Goal: Find specific page/section: Find specific page/section

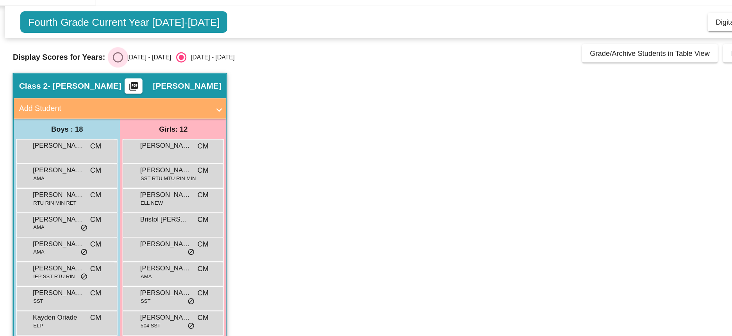
click at [95, 60] on div "Select an option" at bounding box center [95, 63] width 8 height 8
click at [95, 66] on input "[DATE] - [DATE]" at bounding box center [95, 66] width 0 height 0
radio input "true"
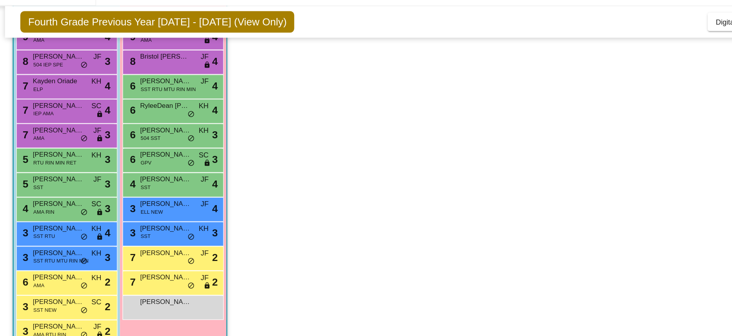
scroll to position [88, 0]
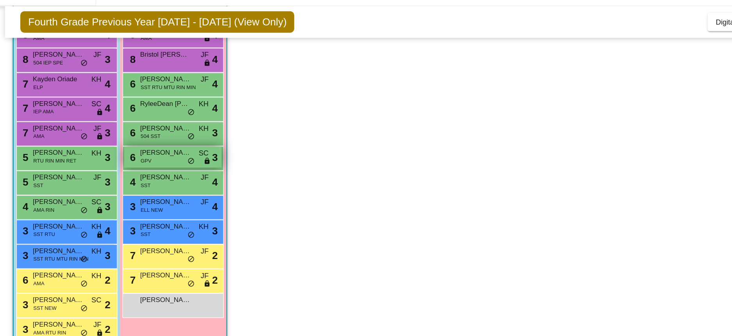
click at [132, 139] on div "6 [PERSON_NAME] GPV SC lock do_not_disturb_alt 3" at bounding box center [137, 139] width 75 height 16
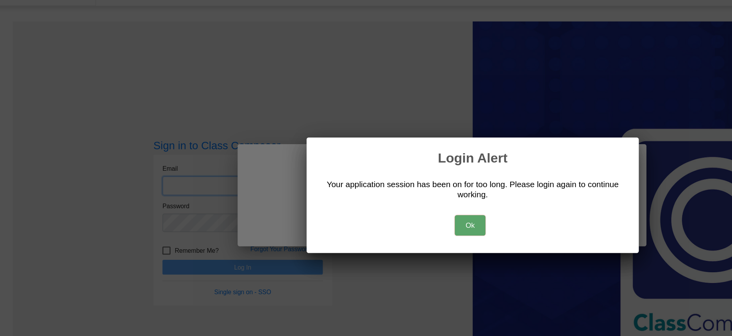
type input "[EMAIL_ADDRESS][DOMAIN_NAME]"
click at [357, 186] on button "Ok" at bounding box center [363, 191] width 23 height 16
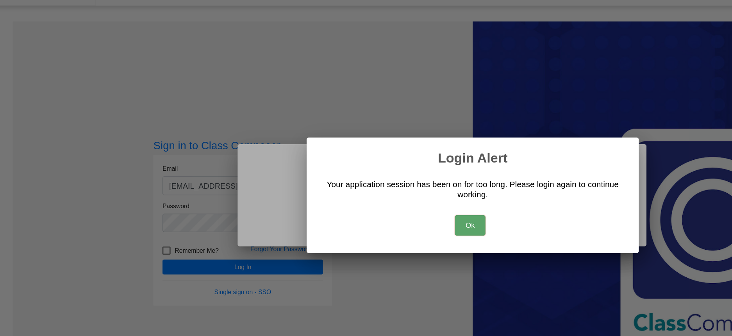
click at [367, 194] on button "Ok" at bounding box center [363, 191] width 23 height 16
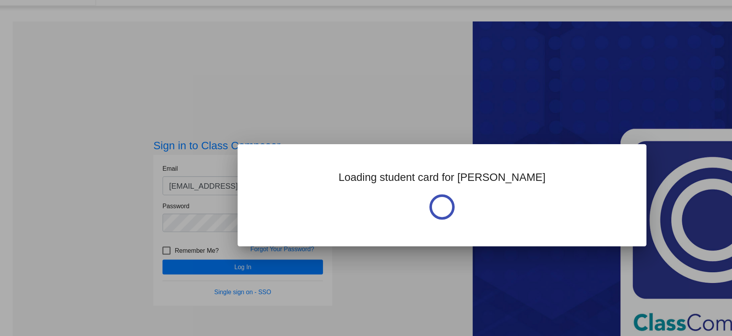
click at [218, 221] on div at bounding box center [366, 168] width 732 height 336
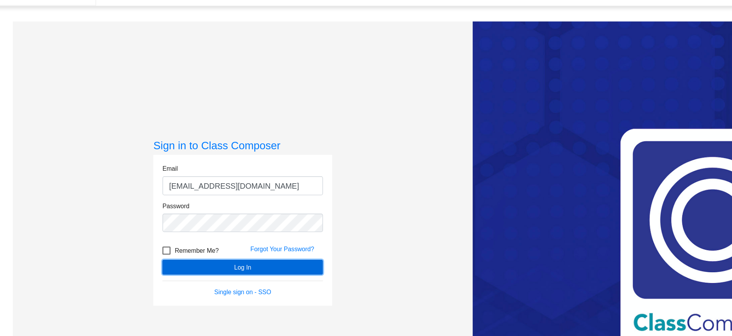
click at [218, 221] on button "Log In" at bounding box center [190, 222] width 123 height 11
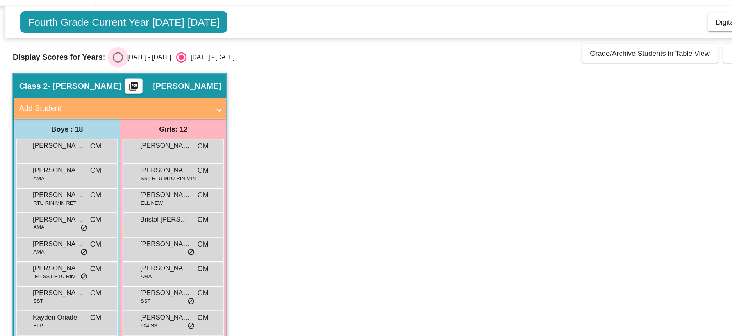
click at [93, 64] on div "Select an option" at bounding box center [95, 63] width 8 height 8
click at [95, 66] on input "[DATE] - [DATE]" at bounding box center [95, 66] width 0 height 0
radio input "true"
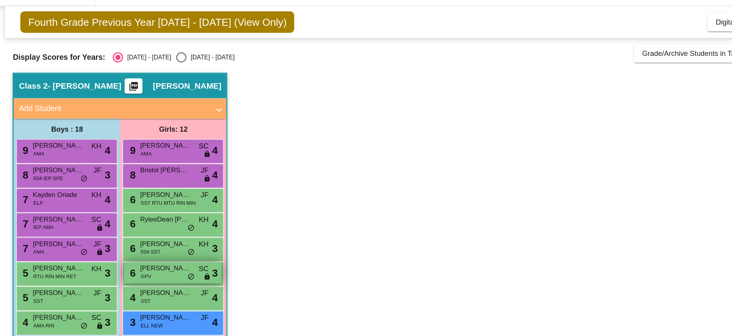
click at [122, 229] on div "6 [PERSON_NAME] GPV SC lock do_not_disturb_alt 3" at bounding box center [137, 227] width 75 height 16
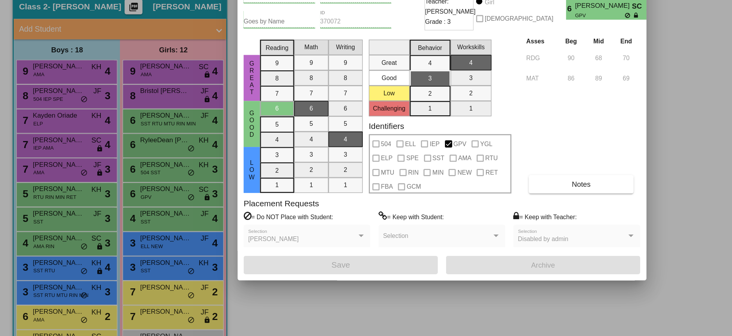
click at [56, 248] on div at bounding box center [366, 168] width 732 height 336
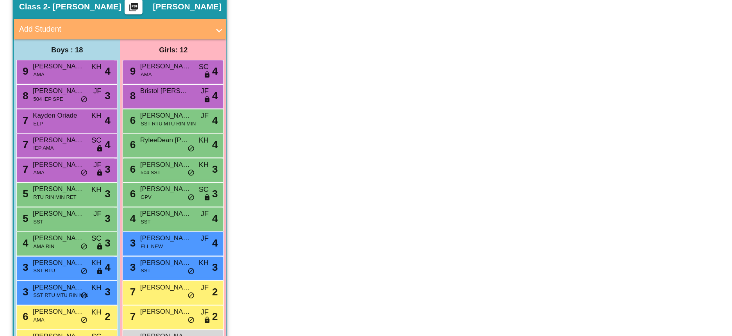
click at [56, 248] on div "5 [PERSON_NAME] SST JF lock do_not_disturb_alt 3" at bounding box center [55, 246] width 75 height 16
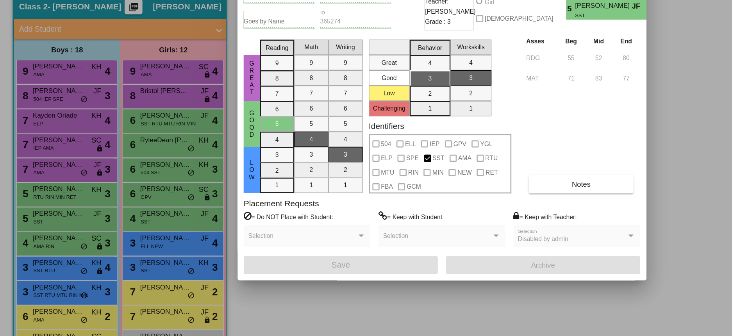
click at [60, 228] on div at bounding box center [366, 168] width 732 height 336
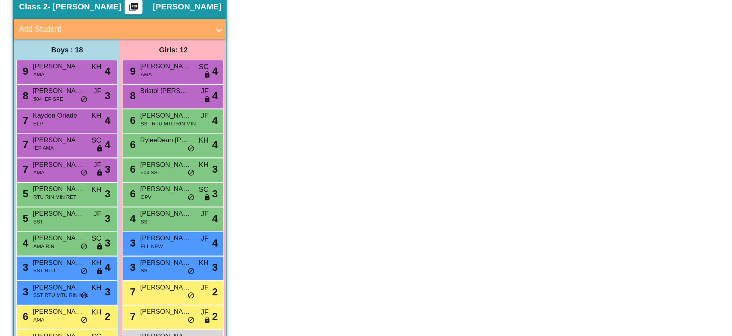
click at [60, 228] on span "RTU RIN MIN RET" at bounding box center [46, 230] width 33 height 6
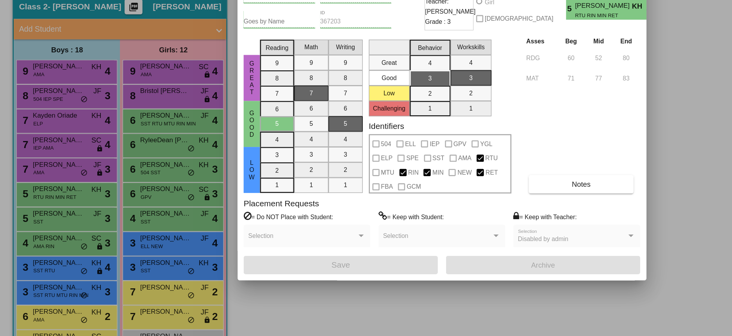
click at [481, 148] on div "Asses Beg Mid End RDG 60 52 80 MAT 71 77 83 Notes" at bounding box center [449, 166] width 89 height 121
click at [130, 250] on div at bounding box center [366, 168] width 732 height 336
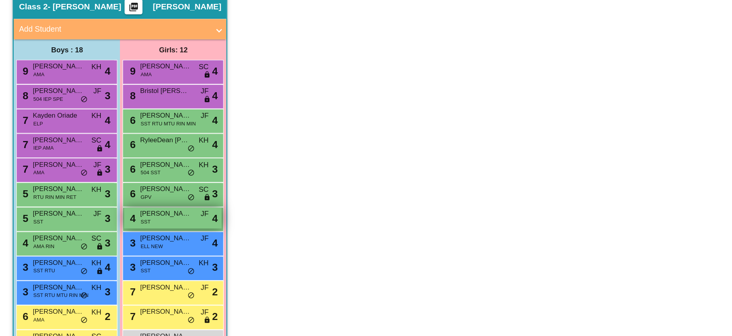
click at [130, 249] on div "4 [PERSON_NAME] SST JF lock do_not_disturb_alt 4" at bounding box center [137, 246] width 75 height 16
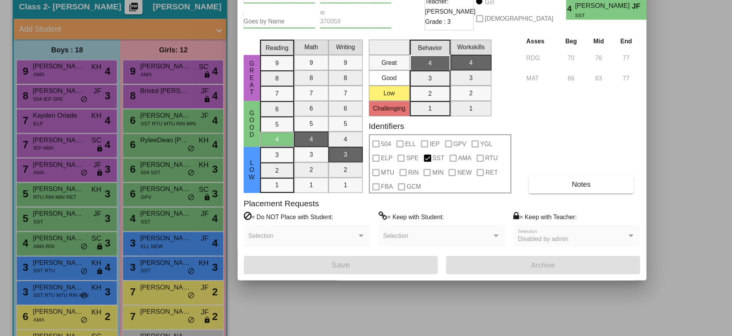
click at [122, 304] on div at bounding box center [366, 168] width 732 height 336
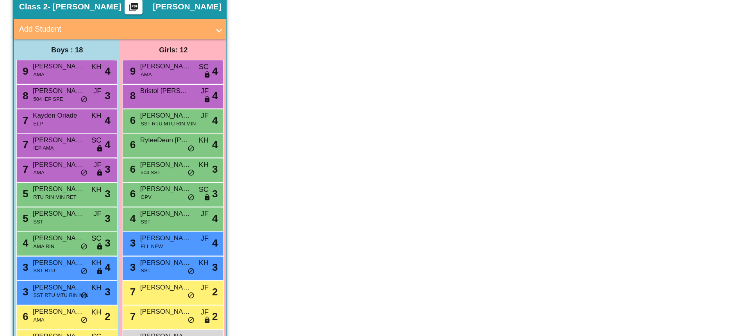
click at [122, 304] on div "7 Hailey [PERSON_NAME] lock do_not_disturb_alt 2" at bounding box center [137, 302] width 75 height 16
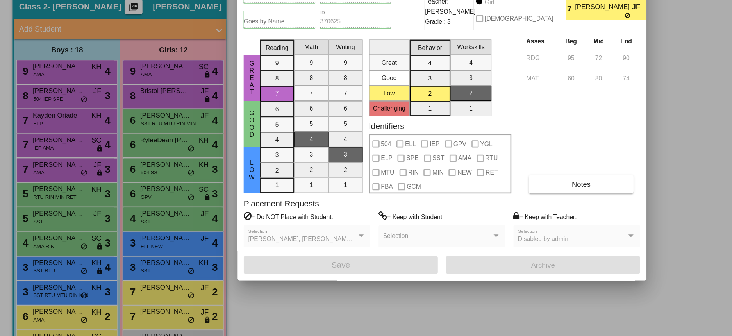
click at [135, 226] on div at bounding box center [366, 168] width 732 height 336
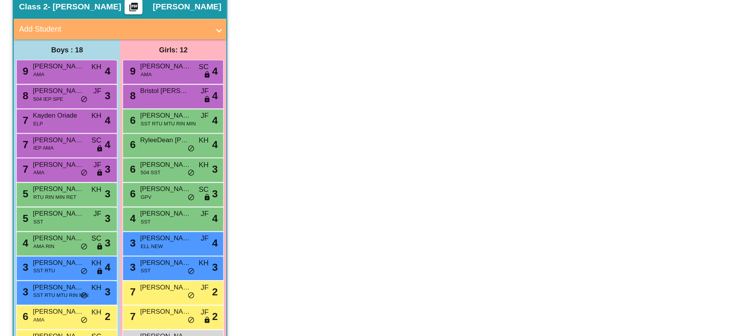
click at [135, 226] on span "[PERSON_NAME]" at bounding box center [131, 224] width 39 height 8
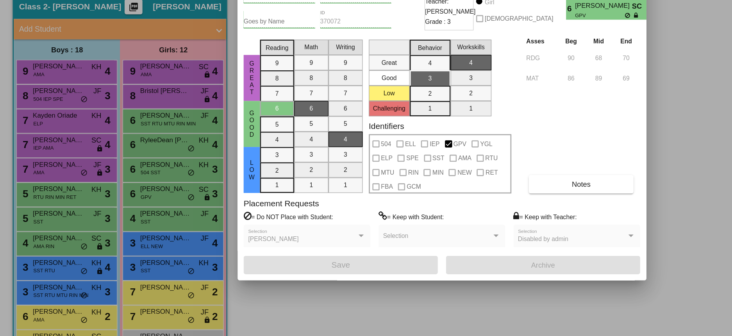
click at [50, 285] on div at bounding box center [366, 168] width 732 height 336
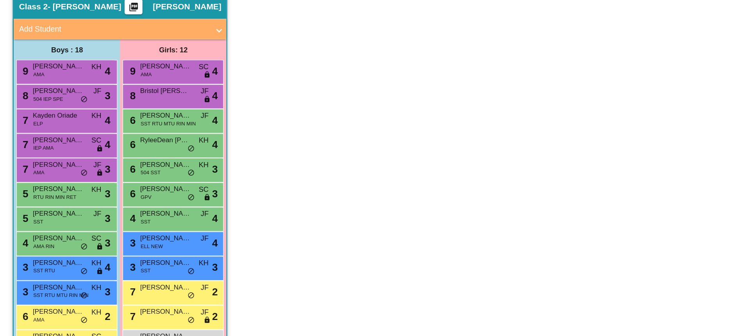
click at [50, 285] on div "3 [PERSON_NAME] SST RTU KH lock do_not_disturb_alt 4" at bounding box center [55, 283] width 75 height 16
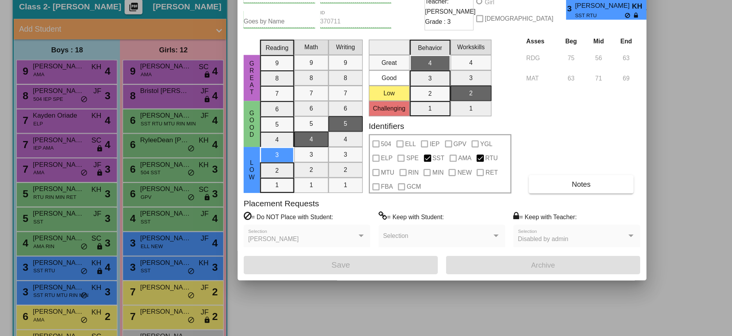
click at [56, 268] on div at bounding box center [366, 168] width 732 height 336
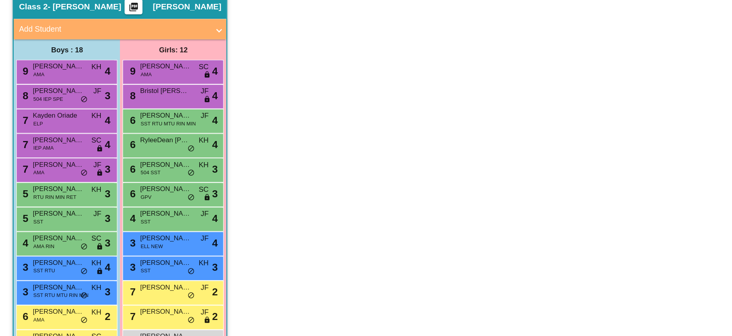
click at [56, 268] on div "4 [PERSON_NAME] AMA RIN SC lock do_not_disturb_alt 3" at bounding box center [55, 265] width 75 height 16
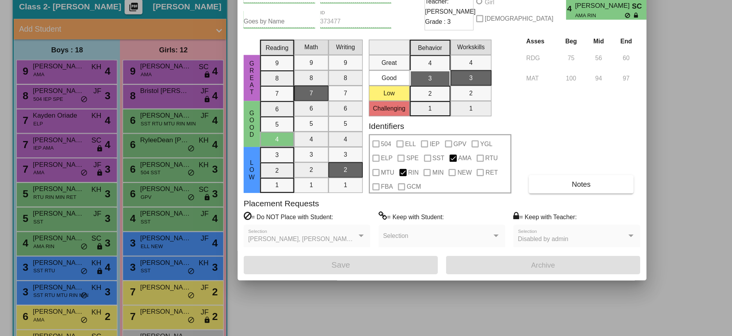
click at [138, 324] on div at bounding box center [366, 168] width 732 height 336
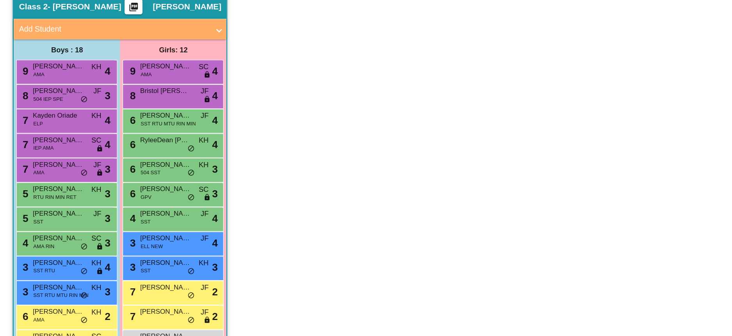
click at [138, 324] on div "7 [PERSON_NAME] lock do_not_disturb_alt 2" at bounding box center [137, 321] width 75 height 16
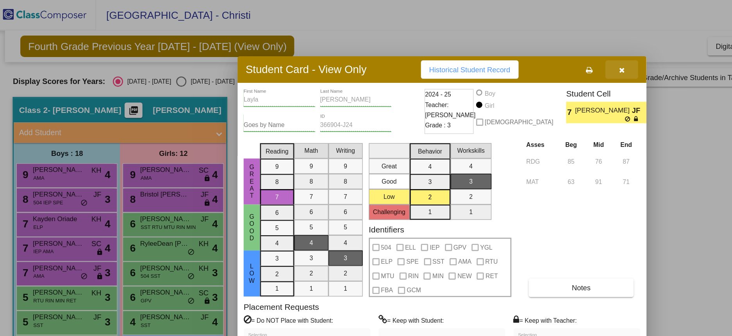
click at [481, 53] on icon "button" at bounding box center [480, 53] width 4 height 5
